Goal: Task Accomplishment & Management: Complete application form

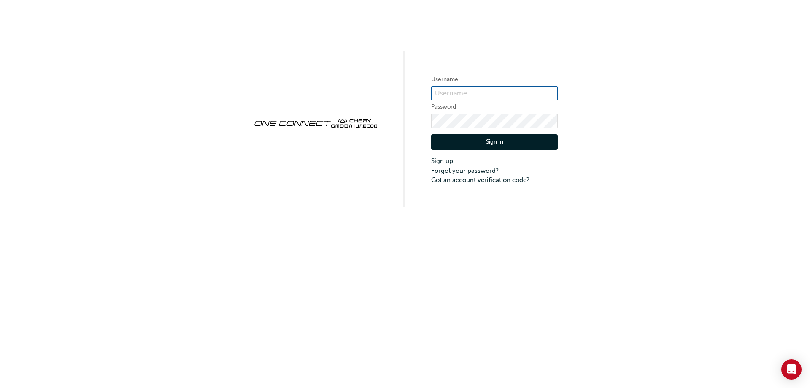
click at [446, 97] on input "text" at bounding box center [494, 93] width 127 height 14
click at [446, 94] on input "text" at bounding box center [494, 93] width 127 height 14
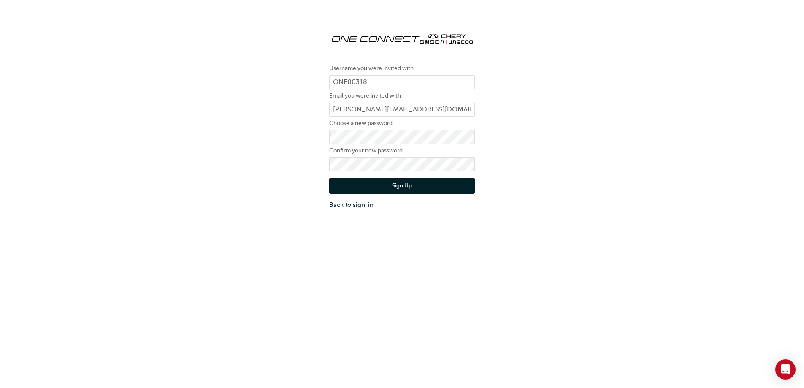
click at [396, 182] on button "Sign Up" at bounding box center [402, 186] width 146 height 16
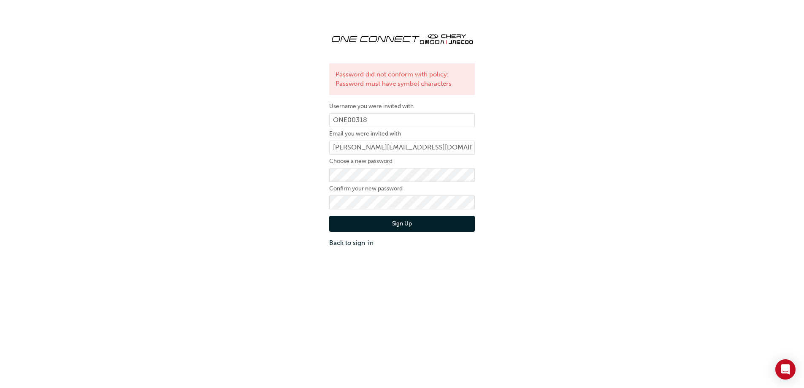
click at [361, 222] on button "Sign Up" at bounding box center [402, 224] width 146 height 16
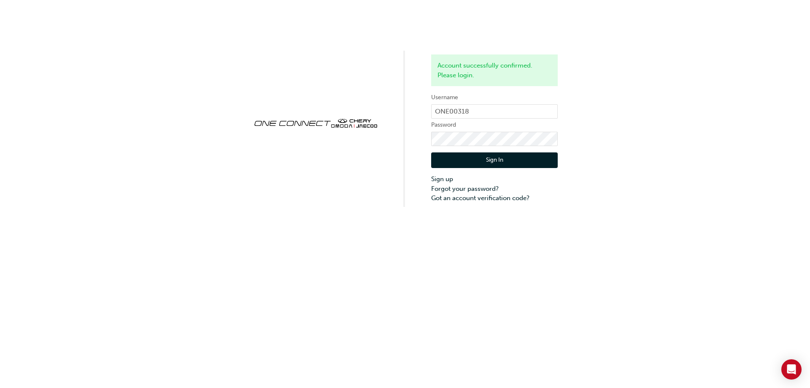
click at [515, 157] on button "Sign In" at bounding box center [494, 160] width 127 height 16
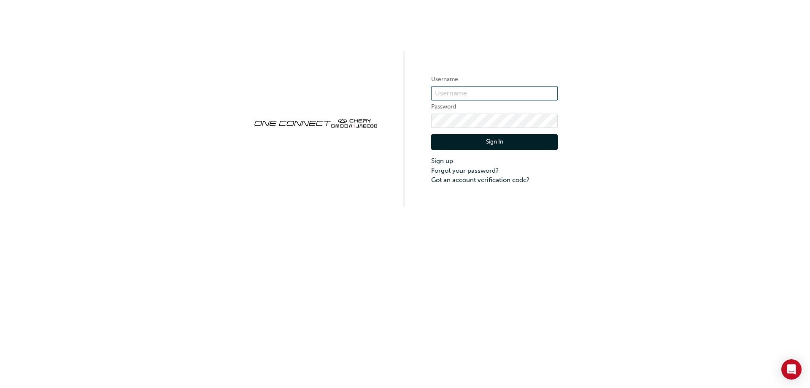
type input "ONE00318"
click at [492, 144] on button "Sign In" at bounding box center [494, 142] width 127 height 16
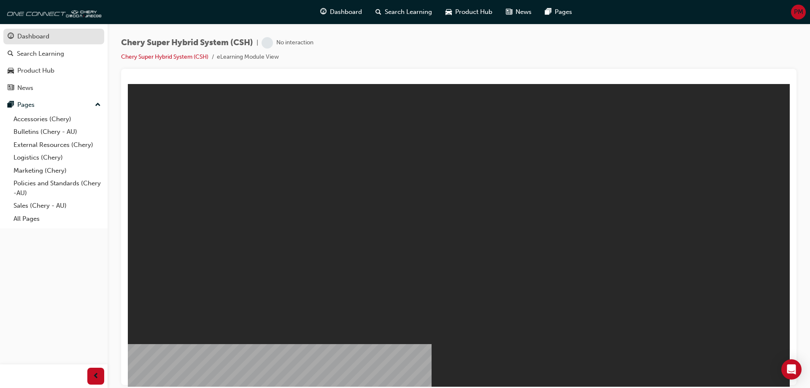
click at [36, 36] on div "Dashboard" at bounding box center [33, 37] width 32 height 10
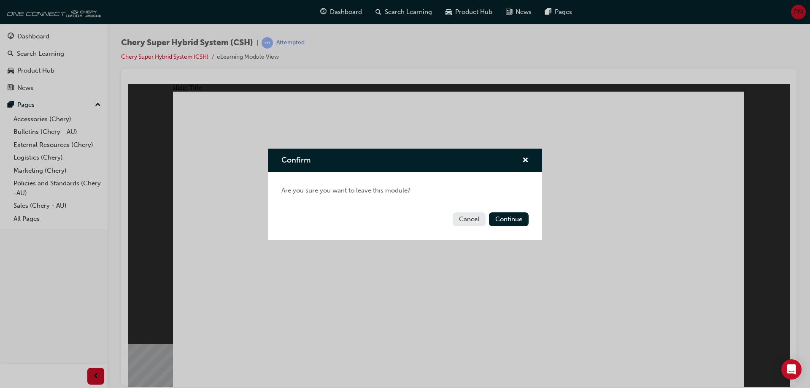
click at [472, 220] on button "Cancel" at bounding box center [469, 219] width 33 height 14
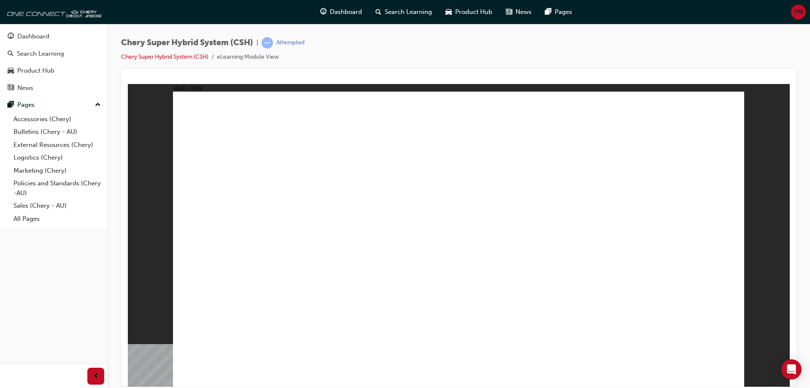
radio input "true"
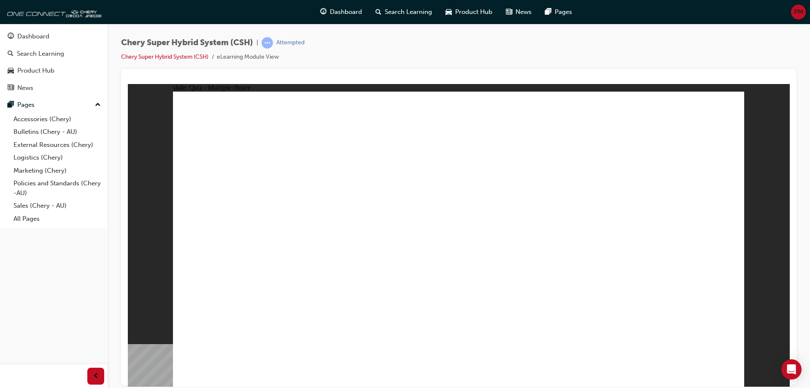
radio input "true"
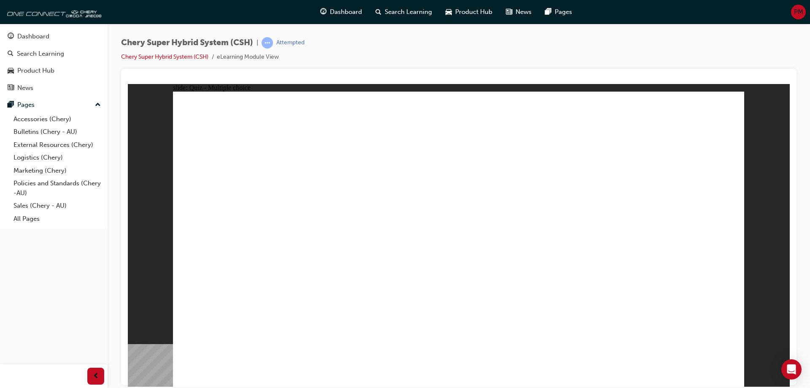
radio input "true"
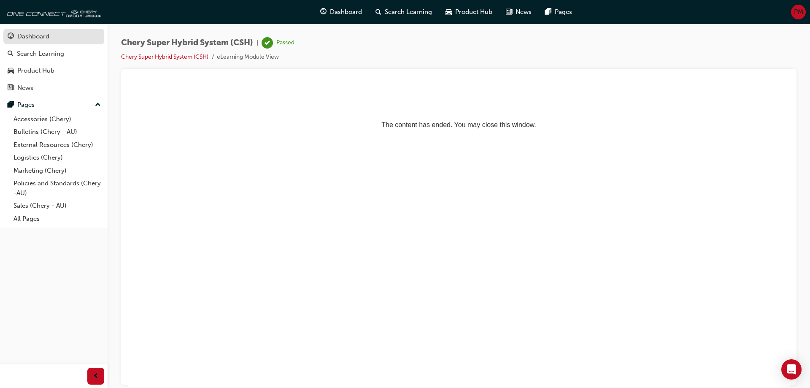
click at [13, 34] on span "guage-icon" at bounding box center [11, 37] width 6 height 8
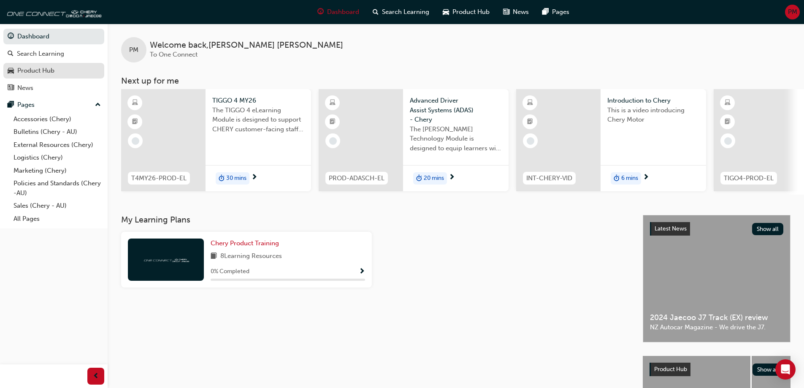
click at [33, 70] on div "Product Hub" at bounding box center [35, 71] width 37 height 10
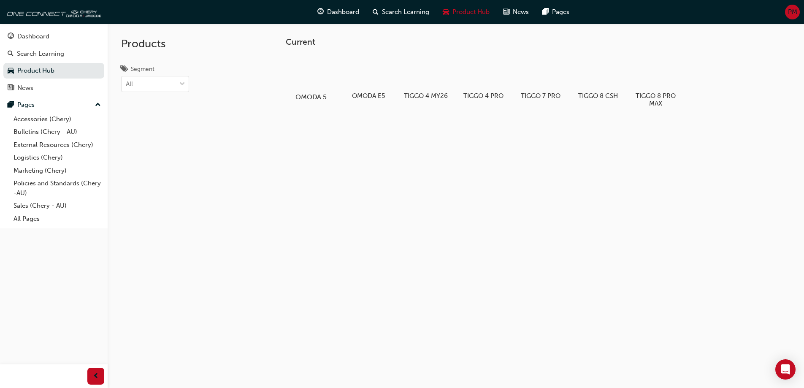
click at [311, 78] on div at bounding box center [310, 73] width 47 height 34
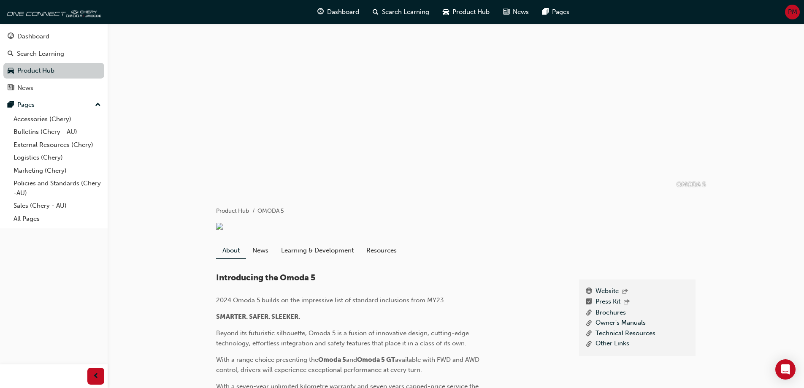
click at [51, 68] on link "Product Hub" at bounding box center [53, 71] width 101 height 16
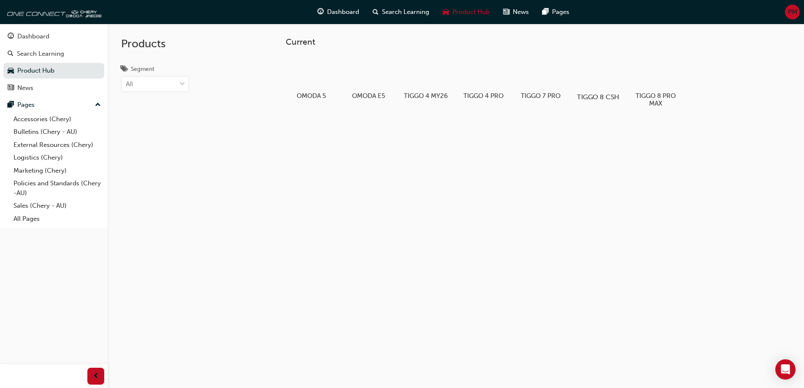
click at [599, 67] on div at bounding box center [597, 73] width 47 height 34
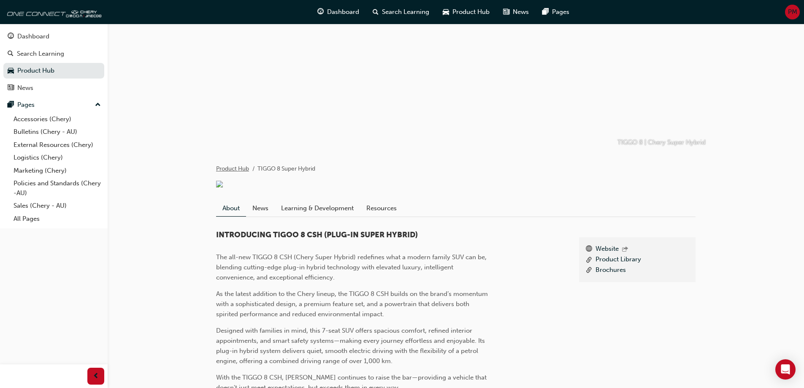
scroll to position [41, 0]
click at [26, 117] on link "Accessories (Chery)" at bounding box center [57, 119] width 94 height 13
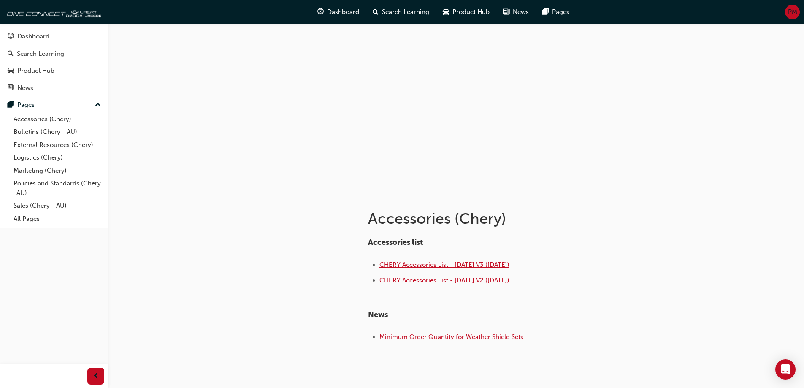
click at [419, 266] on span "CHERY Accessories List - [DATE] V3 ([DATE])" at bounding box center [444, 265] width 130 height 8
